Goal: Transaction & Acquisition: Purchase product/service

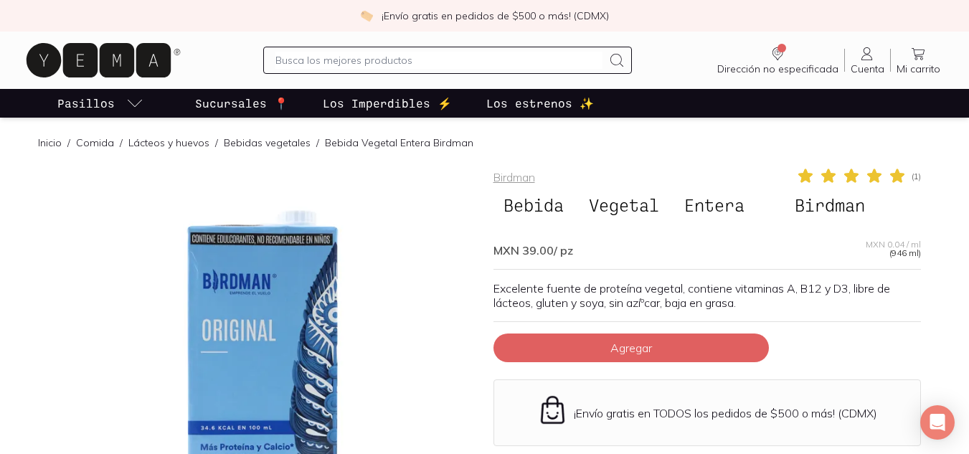
scroll to position [120, 0]
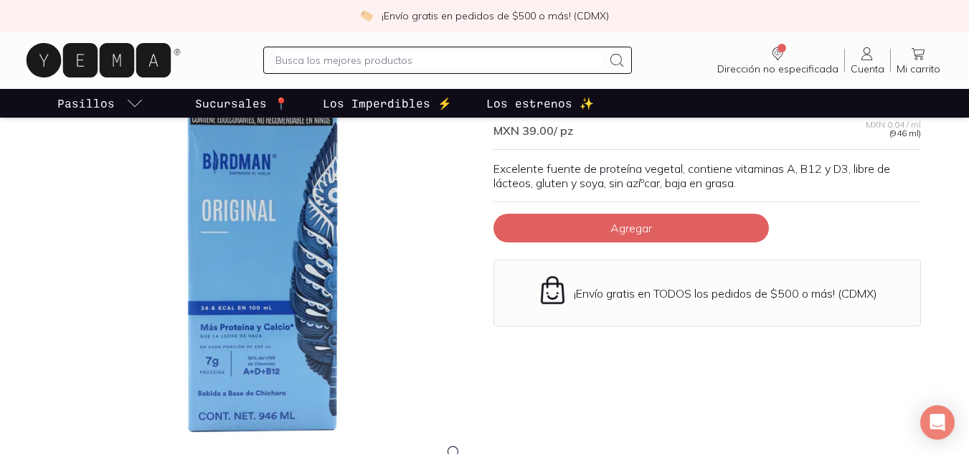
click at [264, 333] on div at bounding box center [262, 260] width 427 height 427
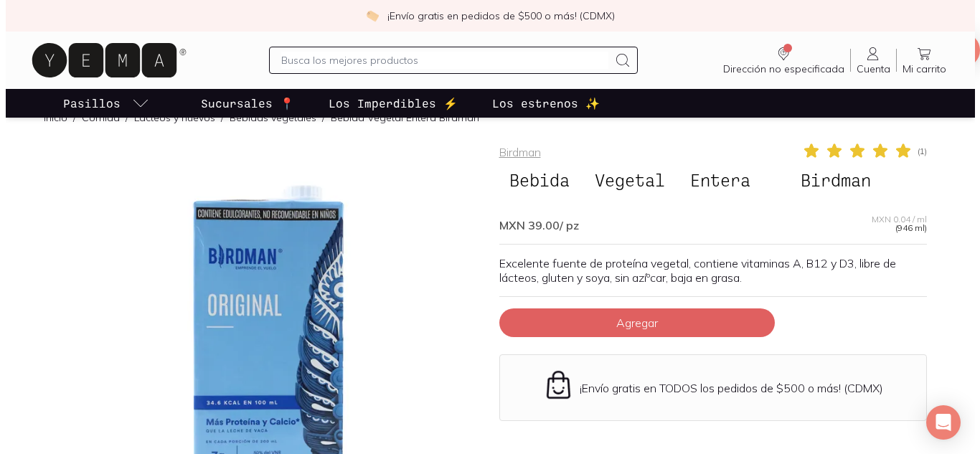
scroll to position [0, 0]
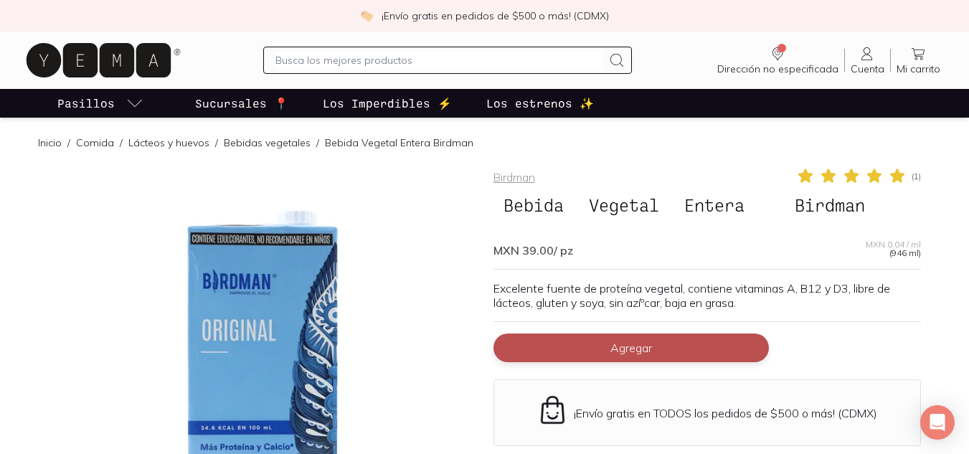
click at [589, 345] on button "Agregar" at bounding box center [630, 347] width 275 height 29
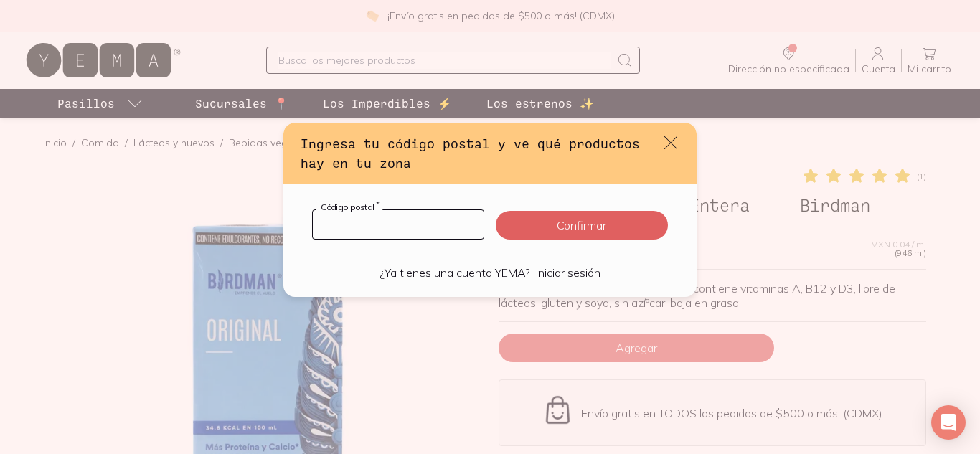
click at [445, 225] on input "default" at bounding box center [398, 224] width 171 height 29
type input "53580"
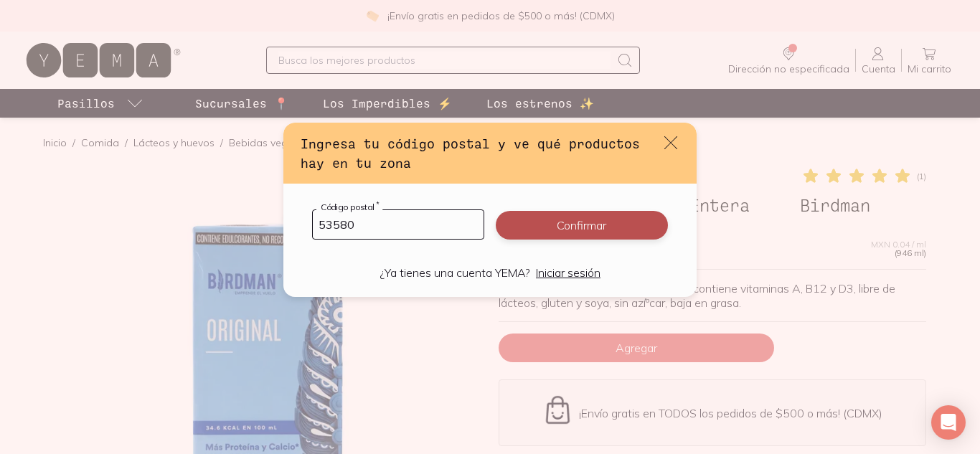
click at [596, 215] on button "Confirmar" at bounding box center [582, 225] width 172 height 29
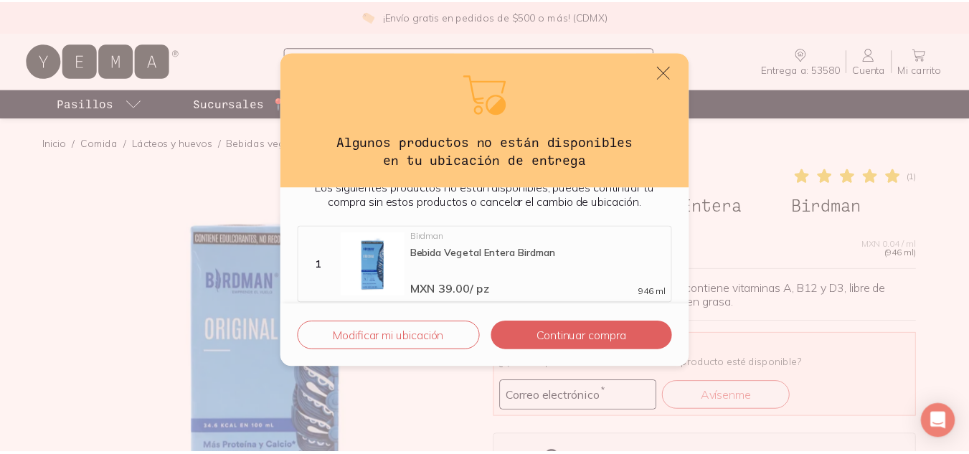
scroll to position [34, 0]
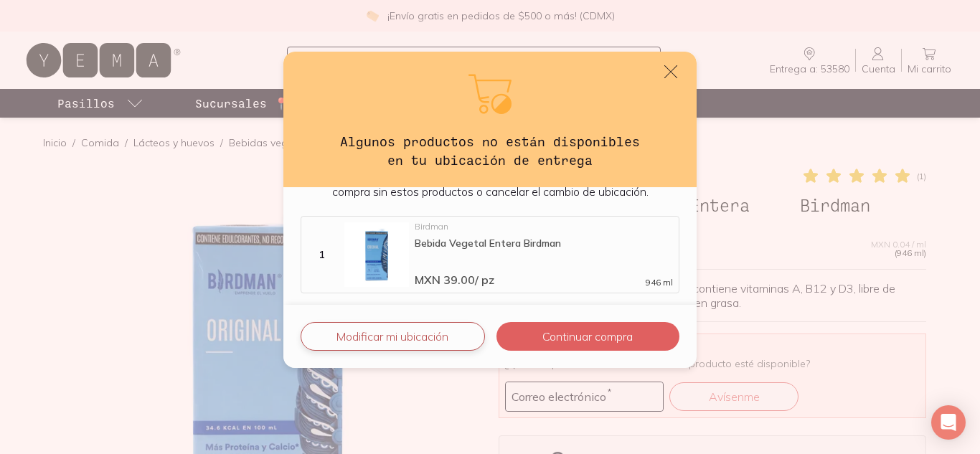
click at [446, 328] on button "Modificar mi ubicación" at bounding box center [393, 336] width 184 height 29
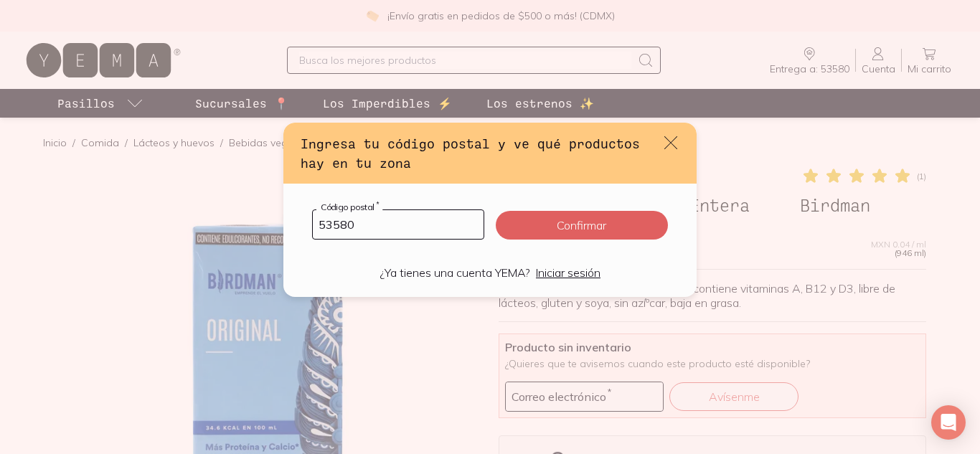
drag, startPoint x: 402, startPoint y: 222, endPoint x: 288, endPoint y: 232, distance: 114.5
click at [288, 232] on div "53580 Código postal * Confirmar ¿Ya tienes una cuenta YEMA? Iniciar sesión" at bounding box center [489, 240] width 413 height 113
click at [676, 146] on icon "default" at bounding box center [671, 143] width 20 height 20
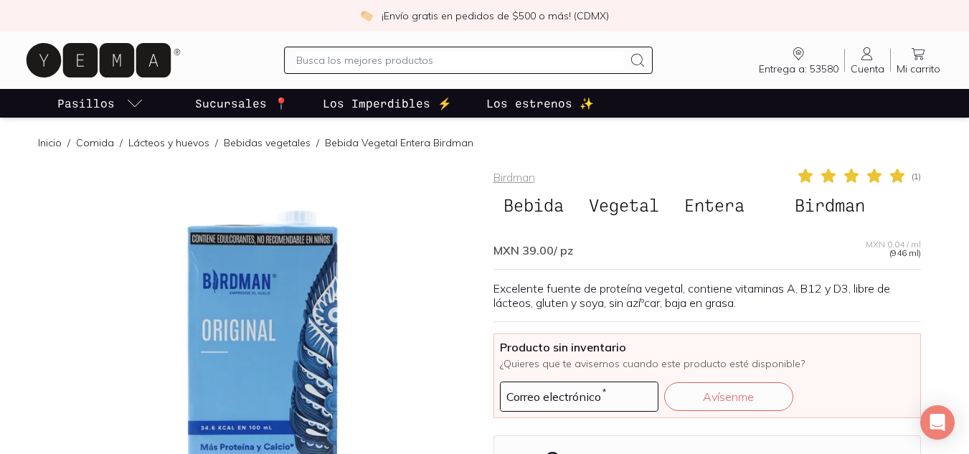
click at [824, 66] on span "Entrega a: 53580" at bounding box center [799, 68] width 80 height 13
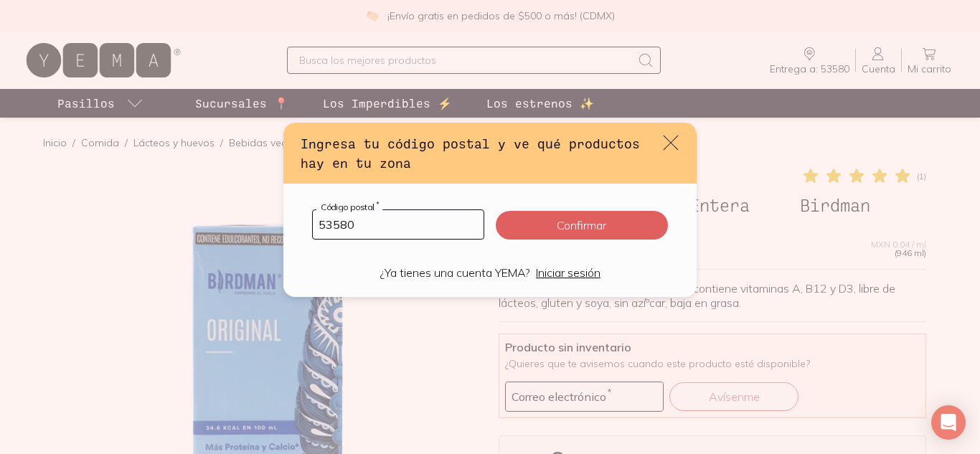
click at [669, 146] on icon "default" at bounding box center [671, 143] width 20 height 20
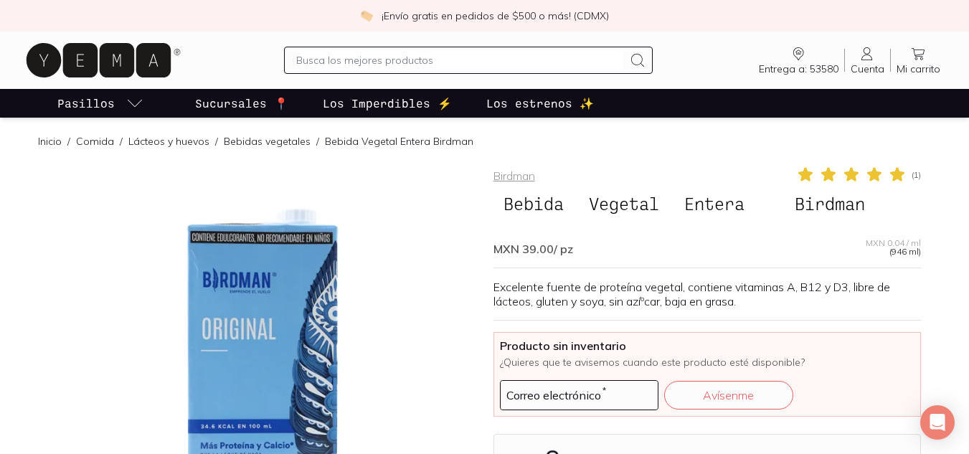
scroll to position [0, 0]
click at [235, 137] on link "Bebidas vegetales" at bounding box center [267, 142] width 87 height 13
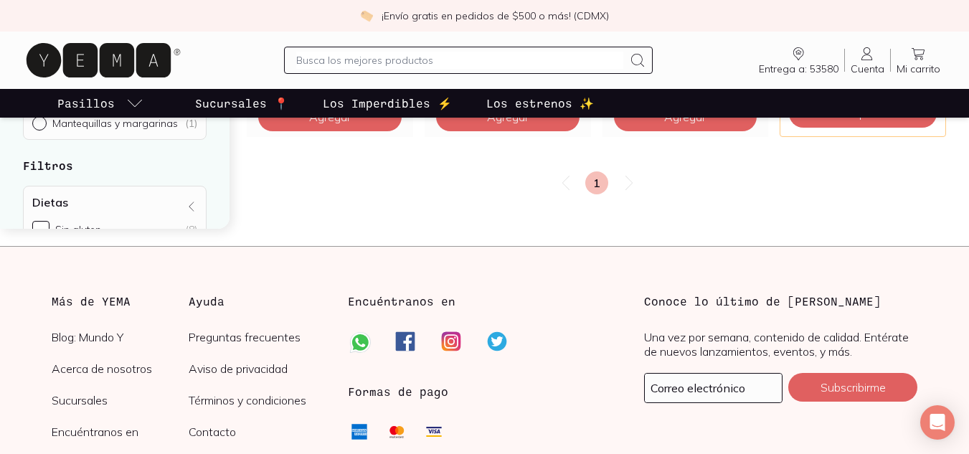
scroll to position [1434, 0]
